Goal: Task Accomplishment & Management: Manage account settings

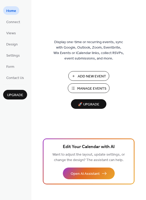
click at [80, 87] on span "Manage Events" at bounding box center [91, 88] width 29 height 5
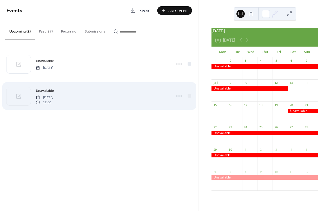
click at [164, 87] on div "Unavailable Saturday, September 20, 2025 12:00" at bounding box center [99, 96] width 186 height 32
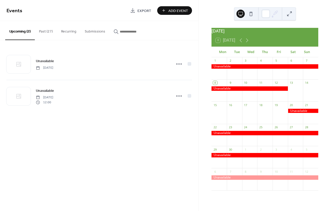
click at [165, 14] on button "Add Event" at bounding box center [174, 10] width 35 height 9
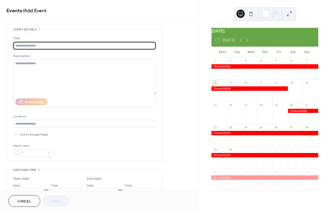
click at [27, 202] on span "Cancel" at bounding box center [24, 201] width 14 height 5
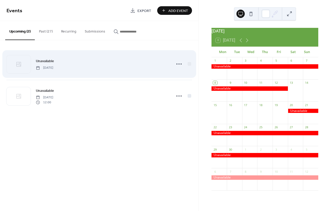
click at [46, 69] on span "Saturday, August 30, 2025" at bounding box center [44, 68] width 17 height 5
click at [176, 63] on icon at bounding box center [179, 64] width 8 height 8
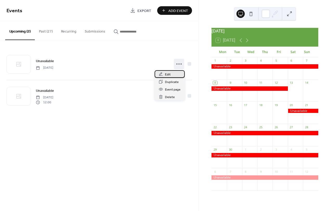
click at [169, 76] on span "Edit" at bounding box center [168, 74] width 6 height 5
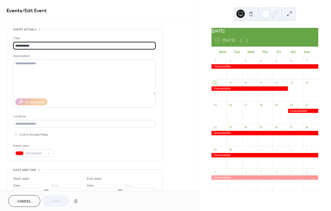
click at [41, 159] on div "**********" at bounding box center [84, 95] width 142 height 132
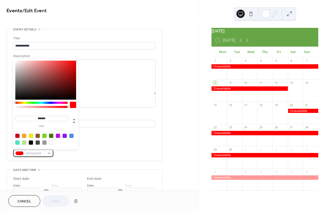
click at [37, 154] on span "#FF0000FF" at bounding box center [35, 153] width 19 height 5
drag, startPoint x: 42, startPoint y: 153, endPoint x: 28, endPoint y: 153, distance: 14.3
click at [28, 153] on span "#FF0000FF" at bounding box center [35, 153] width 19 height 5
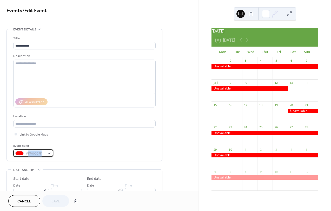
click at [38, 156] on span "#FF0000FF" at bounding box center [35, 153] width 19 height 5
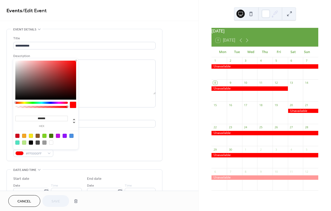
drag, startPoint x: 52, startPoint y: 117, endPoint x: 11, endPoint y: 117, distance: 41.1
click at [11, 117] on body "**********" at bounding box center [165, 105] width 331 height 211
click at [101, 22] on div "**********" at bounding box center [99, 95] width 199 height 191
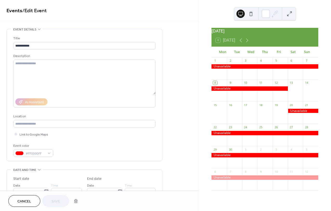
click at [24, 202] on span "Cancel" at bounding box center [24, 201] width 14 height 5
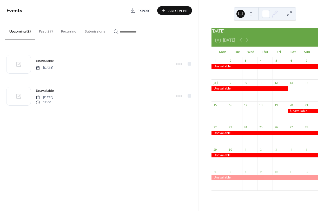
click at [166, 7] on button "Add Event" at bounding box center [174, 10] width 35 height 9
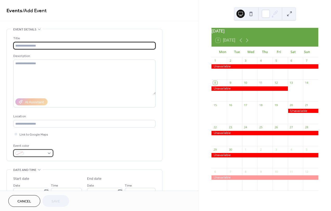
click at [27, 156] on span at bounding box center [35, 153] width 19 height 5
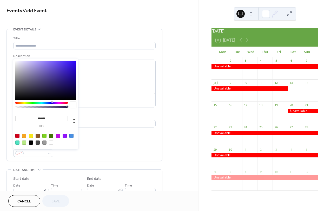
drag, startPoint x: 41, startPoint y: 118, endPoint x: 19, endPoint y: 119, distance: 21.8
click at [19, 119] on input "*******" at bounding box center [41, 118] width 53 height 5
paste input
type input "*******"
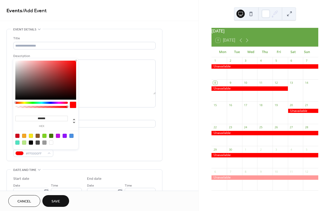
click at [170, 78] on div "**********" at bounding box center [99, 188] width 199 height 318
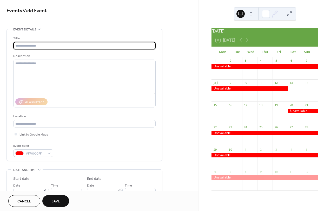
click at [54, 49] on input "text" at bounding box center [84, 46] width 142 height 8
type input "**********"
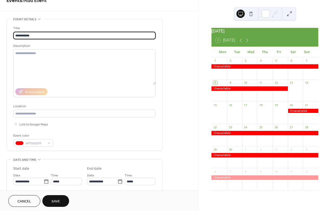
scroll to position [78, 0]
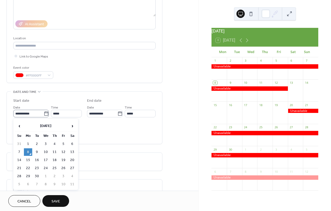
click at [44, 113] on icon at bounding box center [46, 113] width 4 height 4
click at [44, 113] on input "**********" at bounding box center [28, 114] width 30 height 8
click at [70, 126] on span "›" at bounding box center [72, 126] width 8 height 10
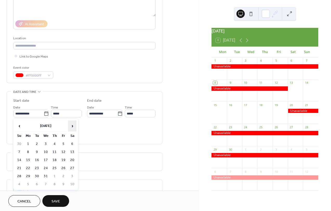
click at [70, 126] on span "›" at bounding box center [72, 126] width 8 height 10
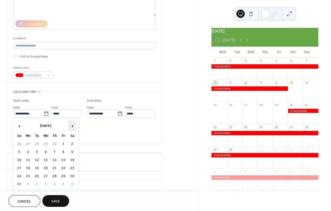
click at [70, 126] on span "›" at bounding box center [72, 126] width 8 height 10
click at [72, 174] on td "29" at bounding box center [72, 176] width 8 height 8
type input "**********"
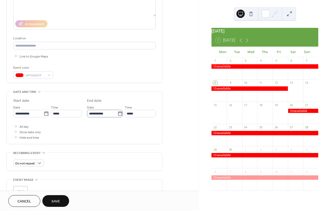
click at [120, 114] on icon at bounding box center [120, 113] width 4 height 4
click at [118, 114] on input "**********" at bounding box center [102, 114] width 30 height 8
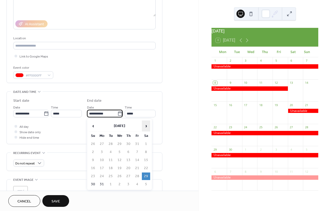
click at [147, 127] on span "›" at bounding box center [146, 126] width 8 height 10
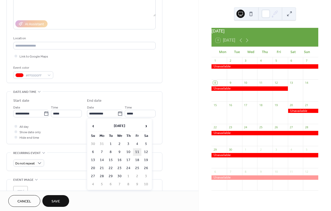
click at [137, 152] on td "11" at bounding box center [137, 152] width 8 height 8
type input "**********"
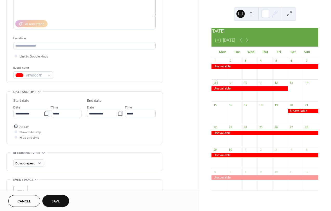
click at [20, 127] on span "All day" at bounding box center [23, 126] width 9 height 5
click at [92, 133] on div "All day Show date only Hide end time" at bounding box center [84, 131] width 142 height 16
click at [57, 202] on span "Save" at bounding box center [55, 201] width 9 height 5
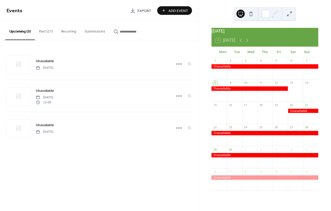
click at [205, 63] on div "September 2025 8 Today Mon Tue Wed Thu Fri Sat Sun 1 2 3 4 5 6 7 8 9 10 11 12 1…" at bounding box center [265, 105] width 132 height 211
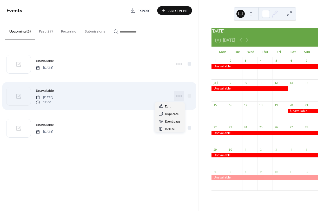
click at [181, 95] on icon at bounding box center [179, 96] width 8 height 8
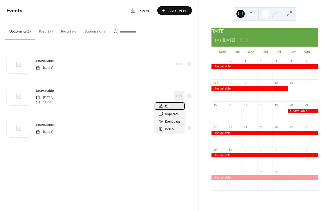
click at [166, 105] on span "Edit" at bounding box center [168, 106] width 6 height 5
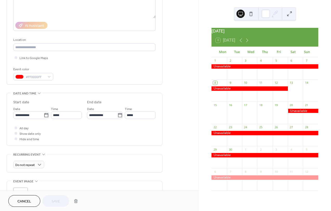
scroll to position [78, 0]
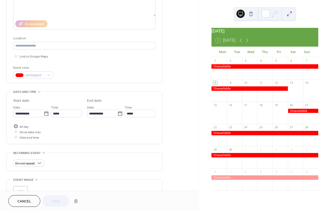
click at [21, 127] on span "All day" at bounding box center [23, 126] width 9 height 5
click at [51, 201] on span "Save" at bounding box center [55, 201] width 9 height 5
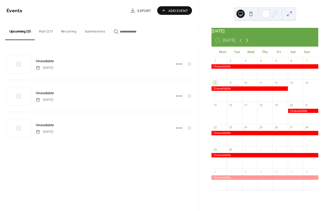
click at [249, 43] on icon at bounding box center [247, 40] width 6 height 6
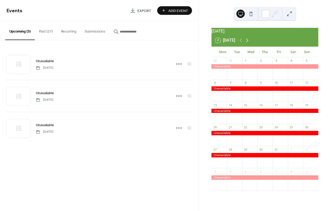
click at [249, 43] on icon at bounding box center [247, 40] width 6 height 6
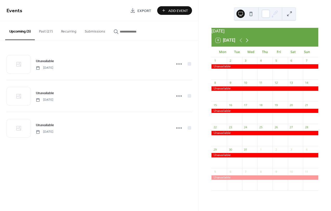
click at [249, 43] on icon at bounding box center [247, 40] width 6 height 6
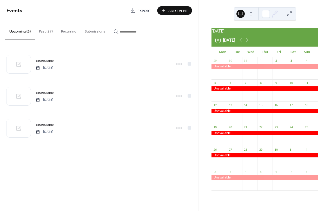
click at [249, 43] on icon at bounding box center [247, 40] width 6 height 6
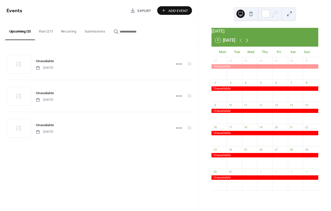
click at [249, 43] on icon at bounding box center [247, 40] width 6 height 6
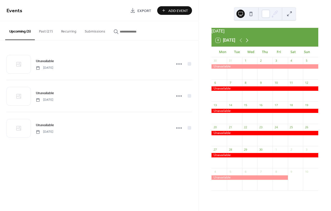
click at [249, 43] on icon at bounding box center [247, 40] width 6 height 6
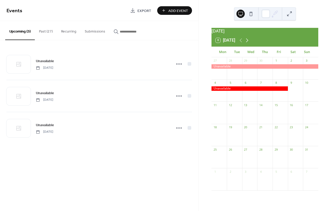
click at [249, 43] on icon at bounding box center [247, 40] width 6 height 6
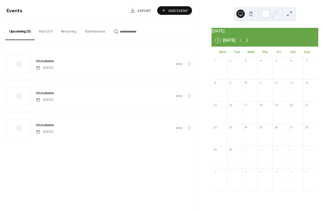
click at [249, 43] on icon at bounding box center [247, 40] width 6 height 6
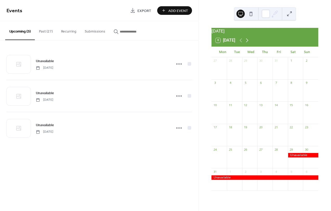
click at [249, 43] on icon at bounding box center [247, 40] width 6 height 6
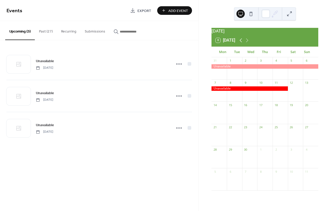
click at [240, 43] on icon at bounding box center [241, 40] width 6 height 6
